Goal: Information Seeking & Learning: Find contact information

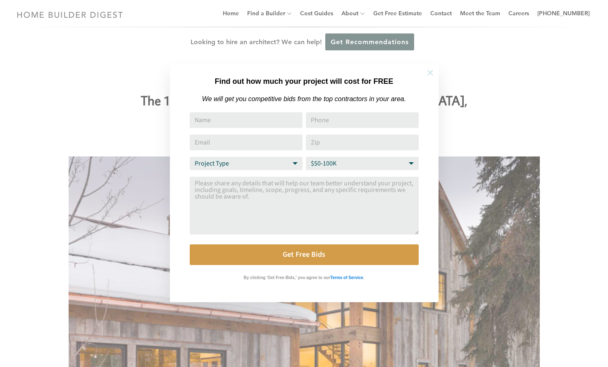
click at [429, 72] on icon at bounding box center [430, 72] width 9 height 9
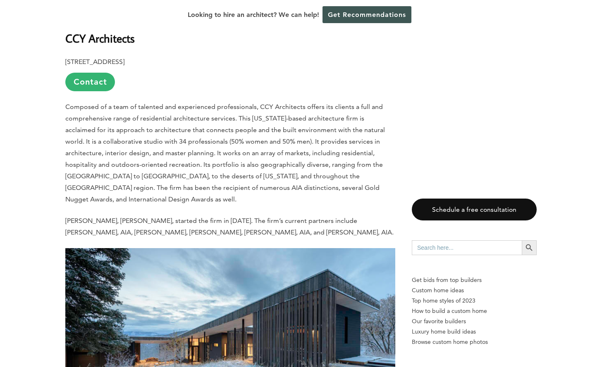
scroll to position [1074, 0]
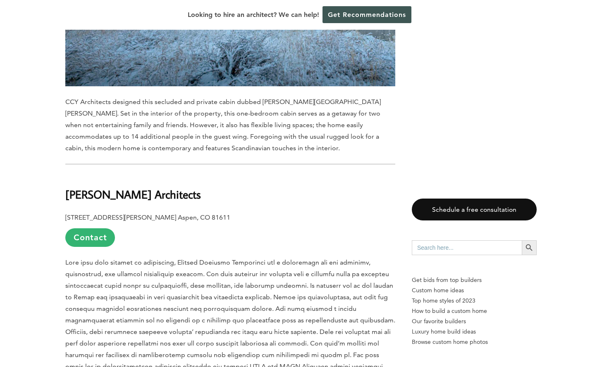
scroll to position [1427, 0]
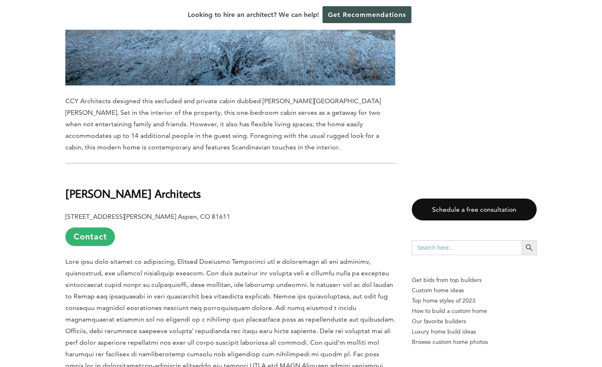
click at [260, 97] on span "CCY Architects designed this secluded and private cabin dubbed Gammel Damm. Set…" at bounding box center [222, 124] width 315 height 54
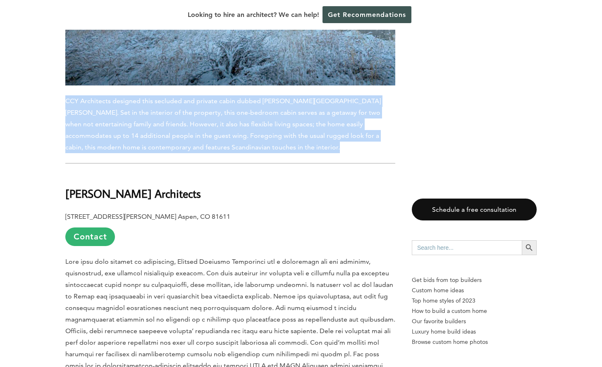
drag, startPoint x: 260, startPoint y: 57, endPoint x: 271, endPoint y: 55, distance: 11.0
click at [271, 97] on span "CCY Architects designed this secluded and private cabin dubbed Gammel Damm. Set…" at bounding box center [222, 124] width 315 height 54
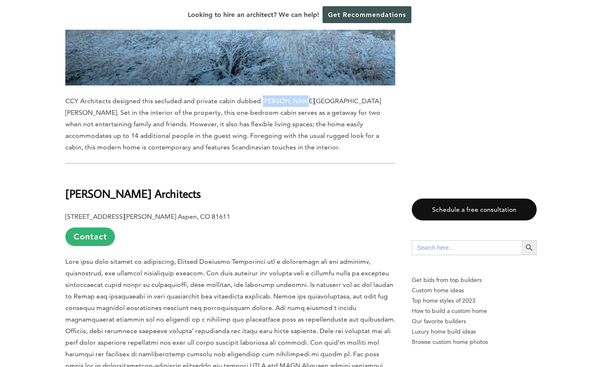
drag, startPoint x: 260, startPoint y: 57, endPoint x: 305, endPoint y: 58, distance: 44.7
click at [305, 97] on span "CCY Architects designed this secluded and private cabin dubbed Gammel Damm. Set…" at bounding box center [222, 124] width 315 height 54
copy span "Gammel Damm"
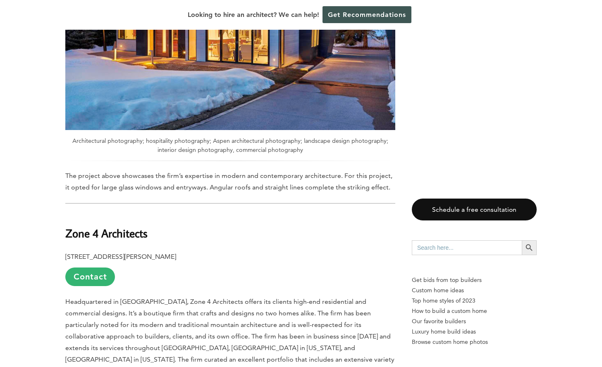
scroll to position [6690, 0]
drag, startPoint x: 65, startPoint y: 106, endPoint x: 160, endPoint y: 105, distance: 95.5
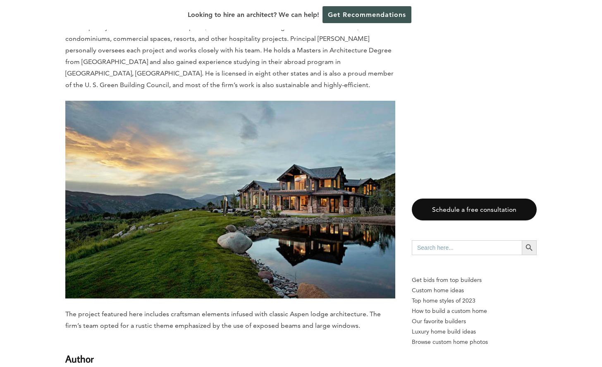
scroll to position [8170, 0]
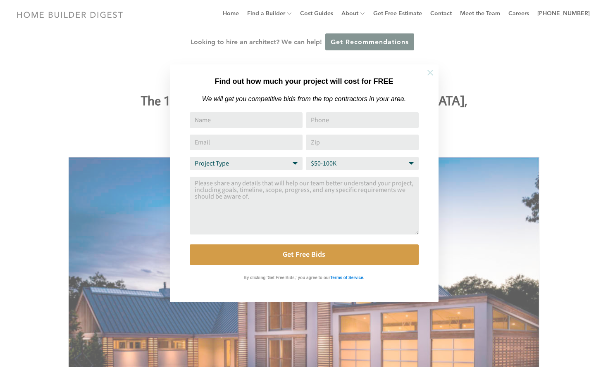
click at [430, 73] on icon at bounding box center [430, 73] width 6 height 6
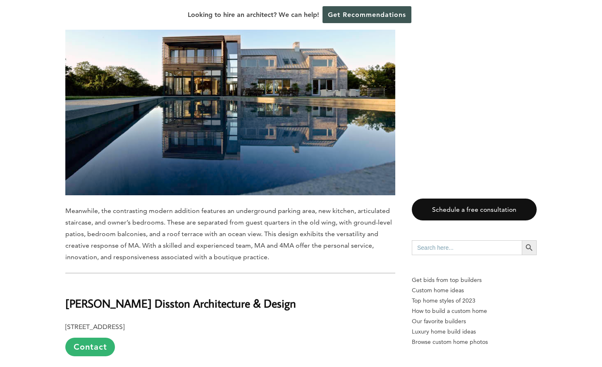
scroll to position [793, 0]
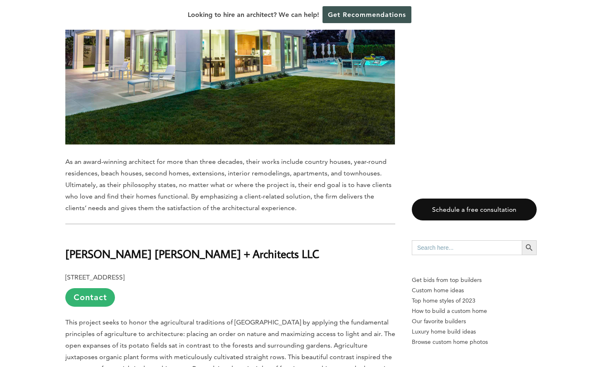
scroll to position [3249, 0]
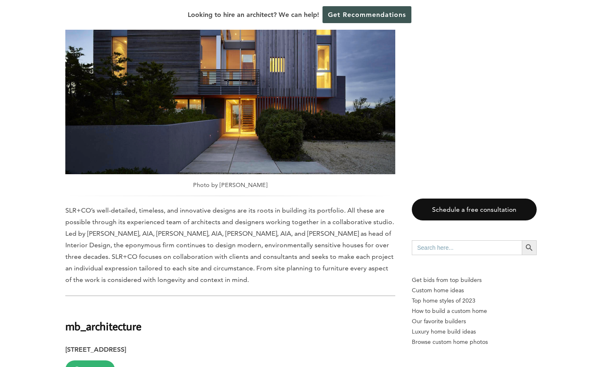
scroll to position [2181, 0]
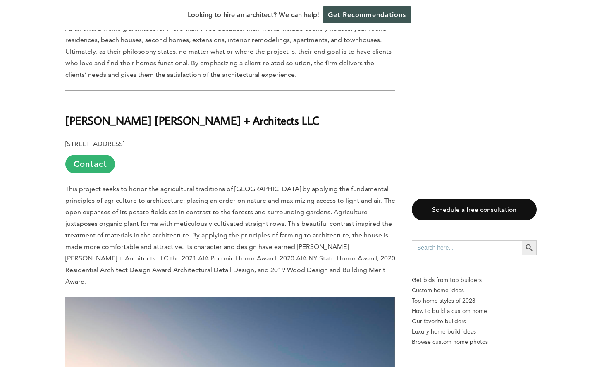
click at [333, 247] on p "This project seeks to honor the agricultural traditions of [GEOGRAPHIC_DATA] by…" at bounding box center [230, 235] width 330 height 104
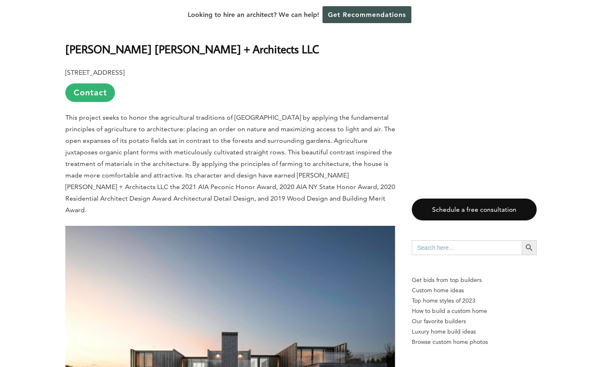
scroll to position [3090, 0]
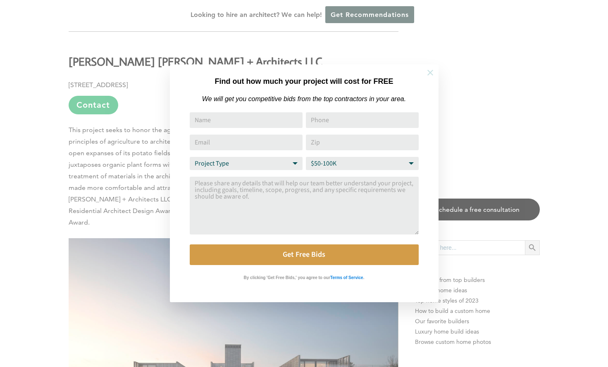
click at [430, 75] on icon at bounding box center [430, 72] width 9 height 9
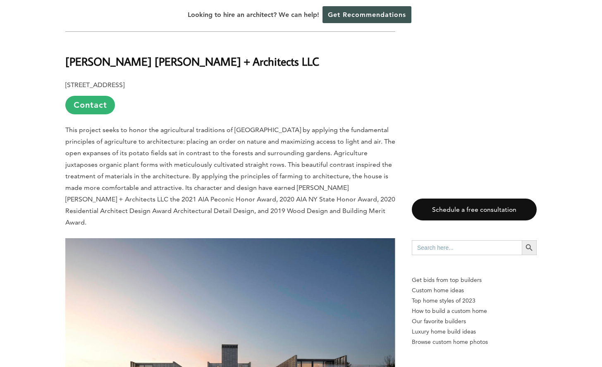
drag, startPoint x: 66, startPoint y: 60, endPoint x: 197, endPoint y: 60, distance: 131.0
click at [124, 81] on b "[STREET_ADDRESS]" at bounding box center [94, 85] width 59 height 8
click at [208, 42] on h2 "[PERSON_NAME] [PERSON_NAME] + Architects LLC" at bounding box center [230, 56] width 330 height 29
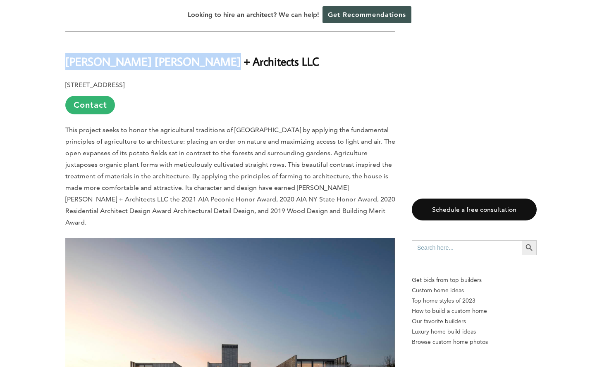
drag, startPoint x: 203, startPoint y: 38, endPoint x: 65, endPoint y: 33, distance: 138.1
click at [65, 54] on b "[PERSON_NAME] [PERSON_NAME] + Architects LLC" at bounding box center [192, 61] width 254 height 14
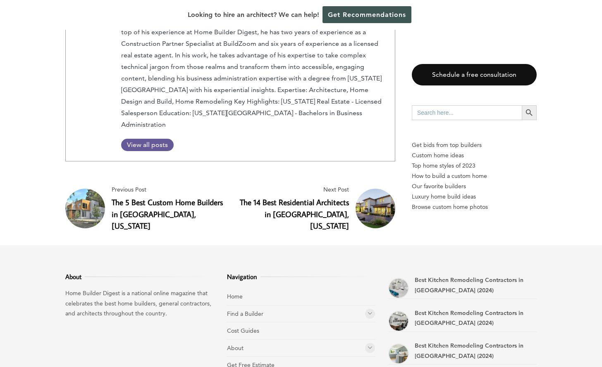
scroll to position [7956, 0]
